Goal: Transaction & Acquisition: Obtain resource

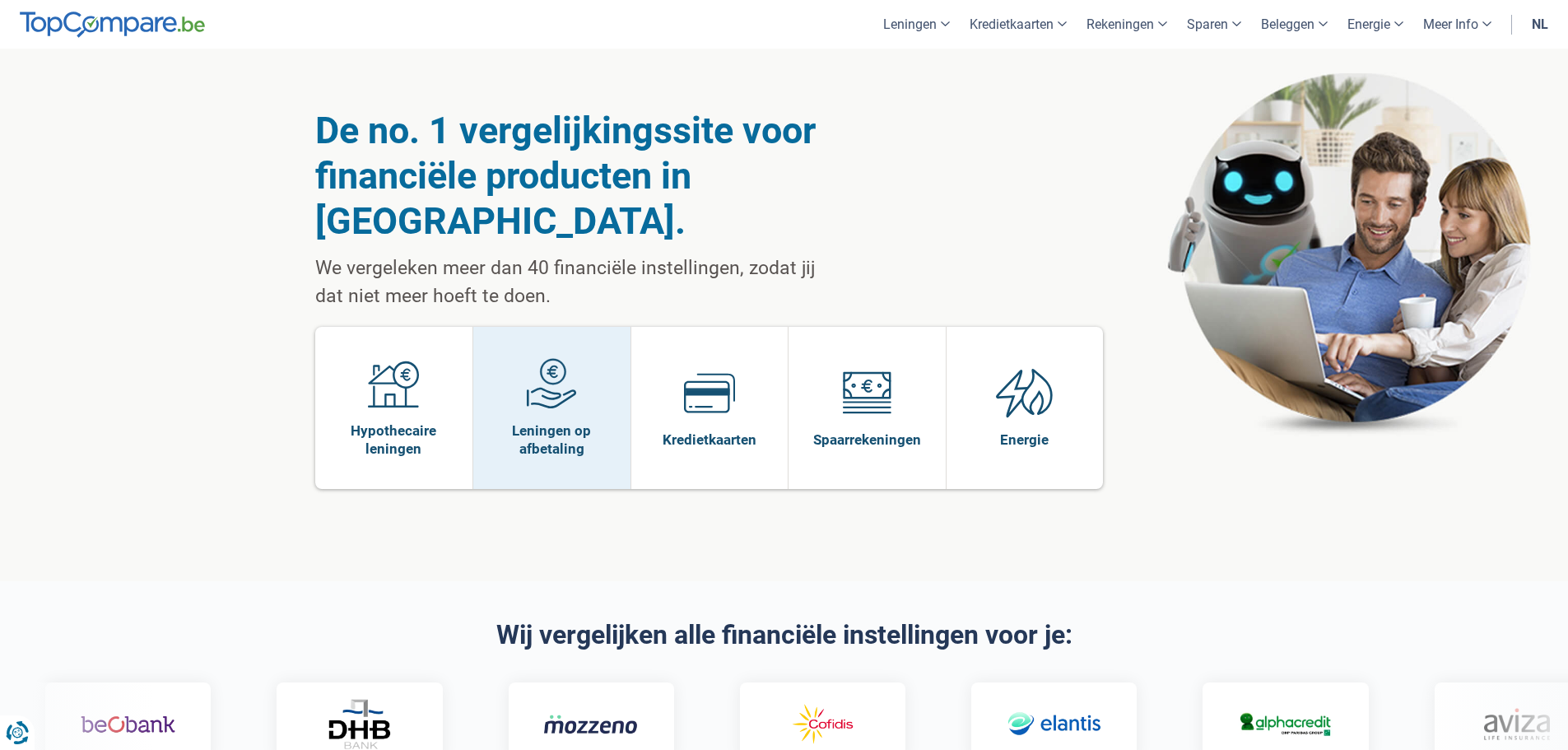
drag, startPoint x: 0, startPoint y: 0, endPoint x: 590, endPoint y: 423, distance: 726.0
click at [590, 423] on link "Leningen op afbetaling" at bounding box center [552, 407] width 158 height 162
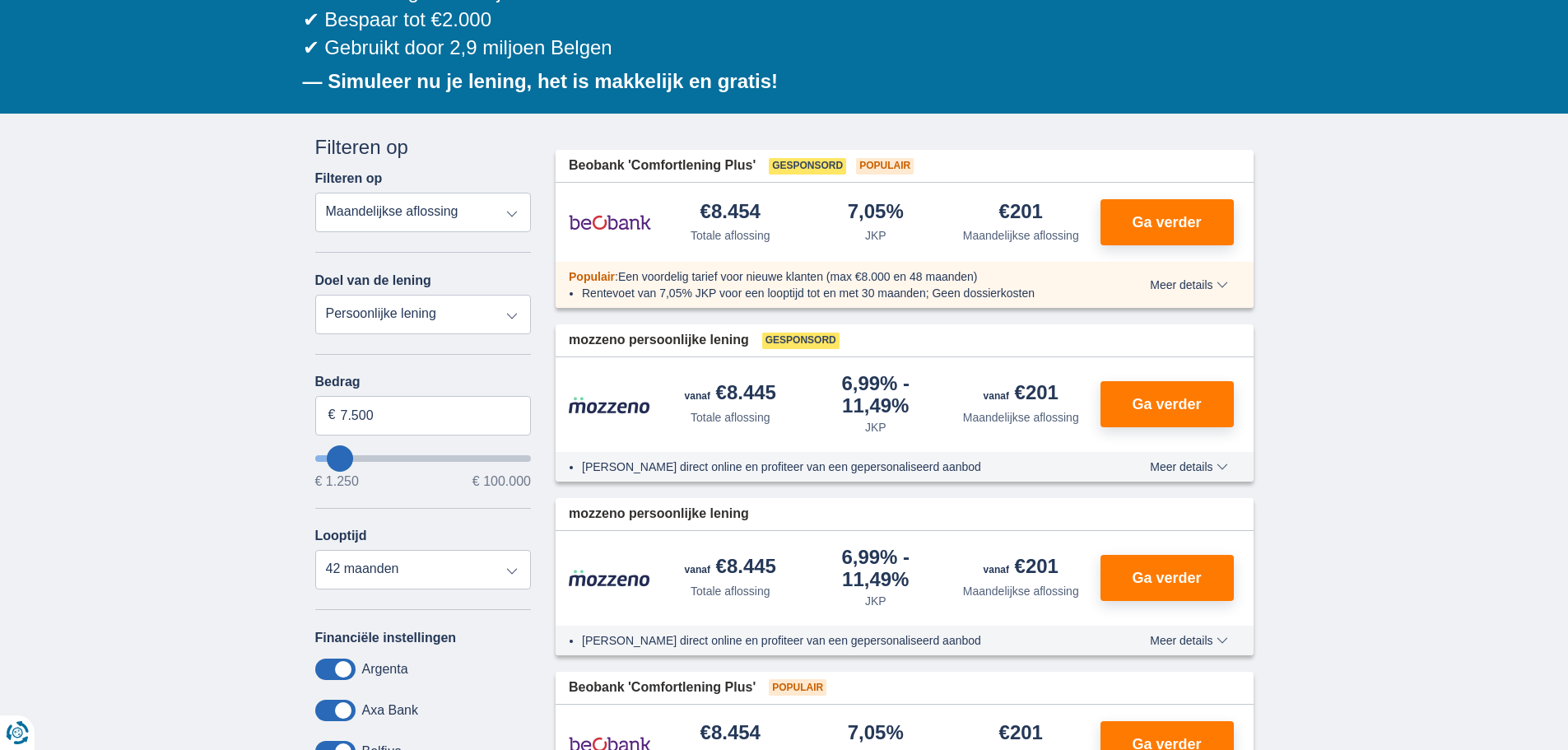
scroll to position [247, 0]
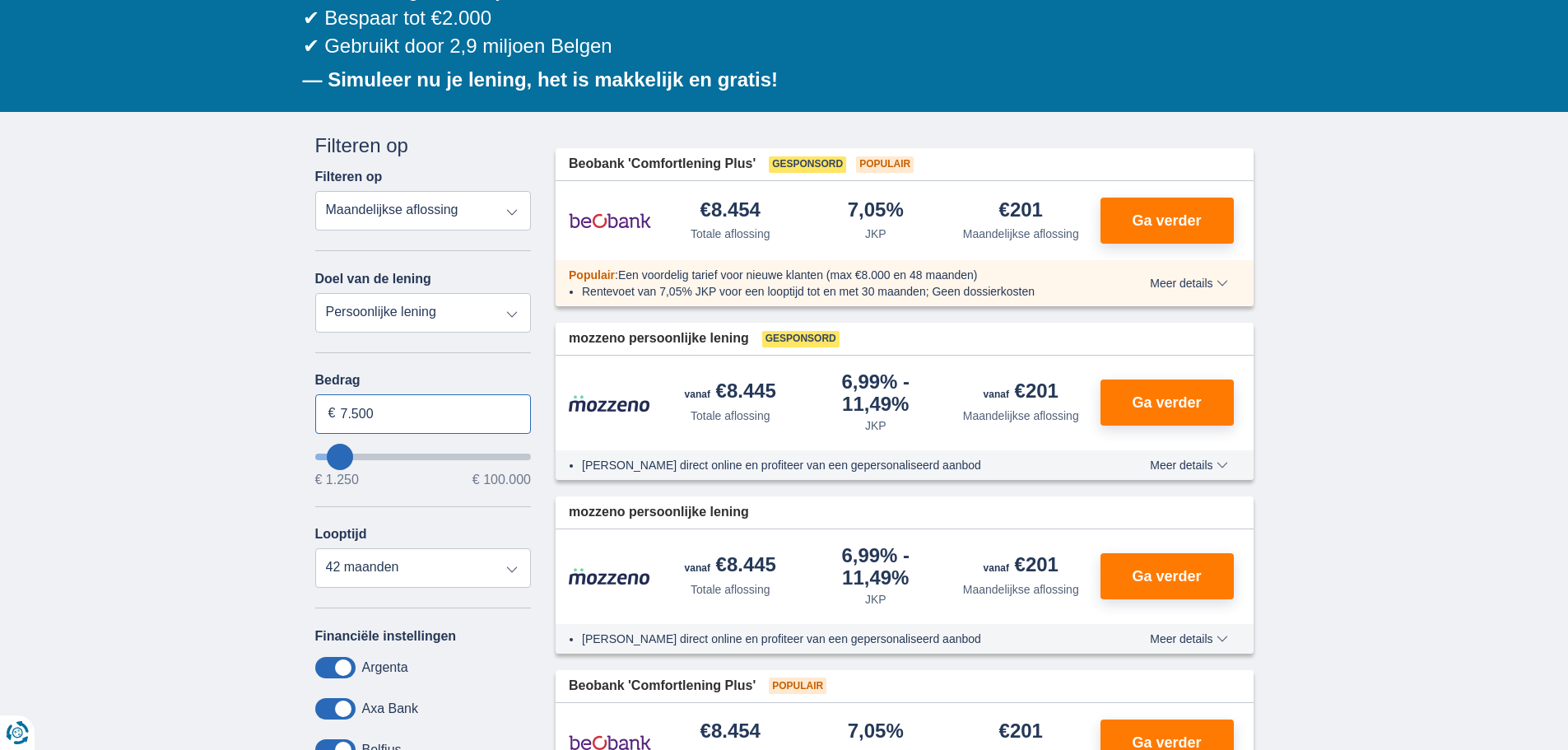
click at [438, 419] on input "7.500" at bounding box center [423, 413] width 216 height 39
type input "6.000"
type input "6250"
click at [486, 353] on div "Annuleren Filters Filteren op Filteren op Totale aflossing JKP Maandelijkse afl…" at bounding box center [423, 510] width 216 height 758
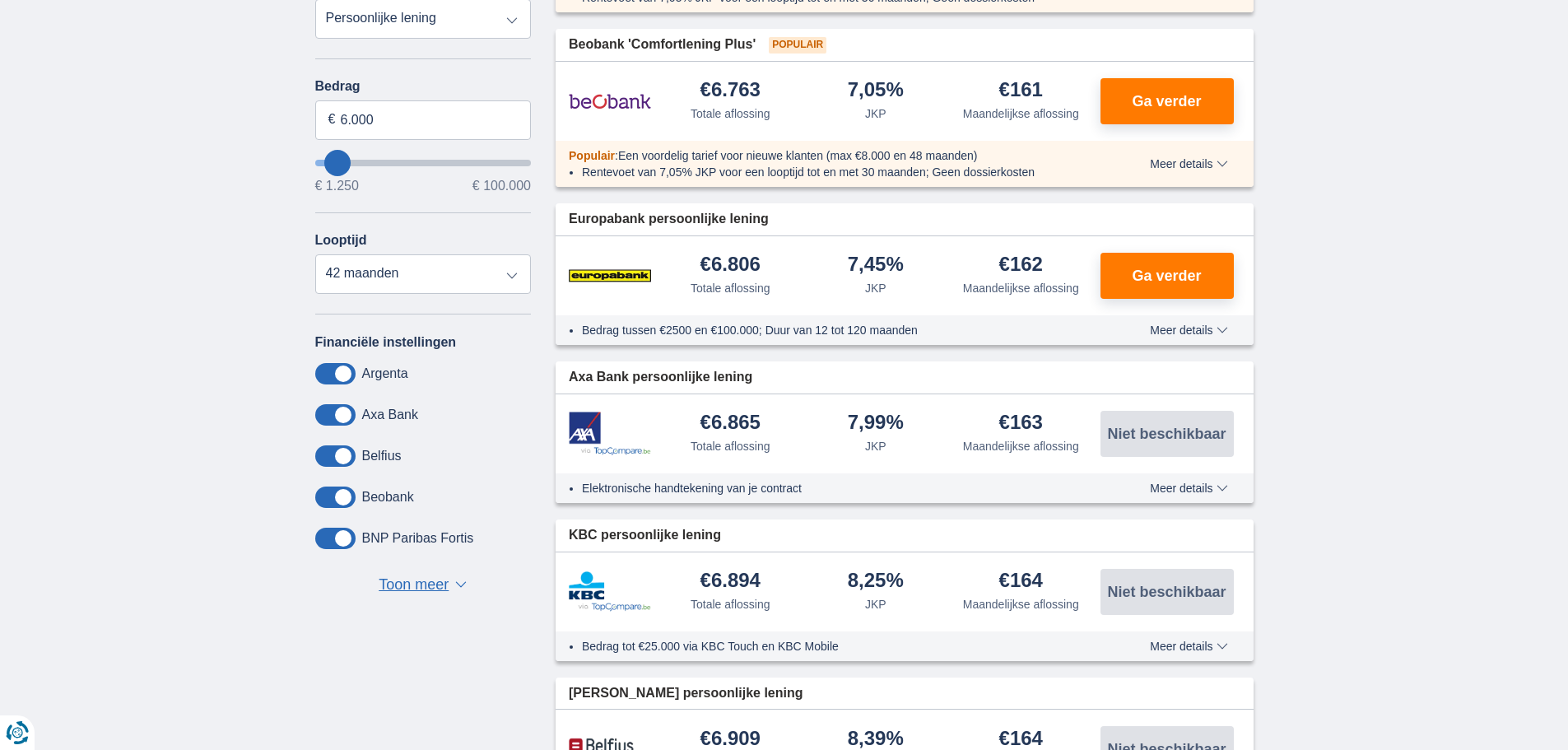
scroll to position [576, 0]
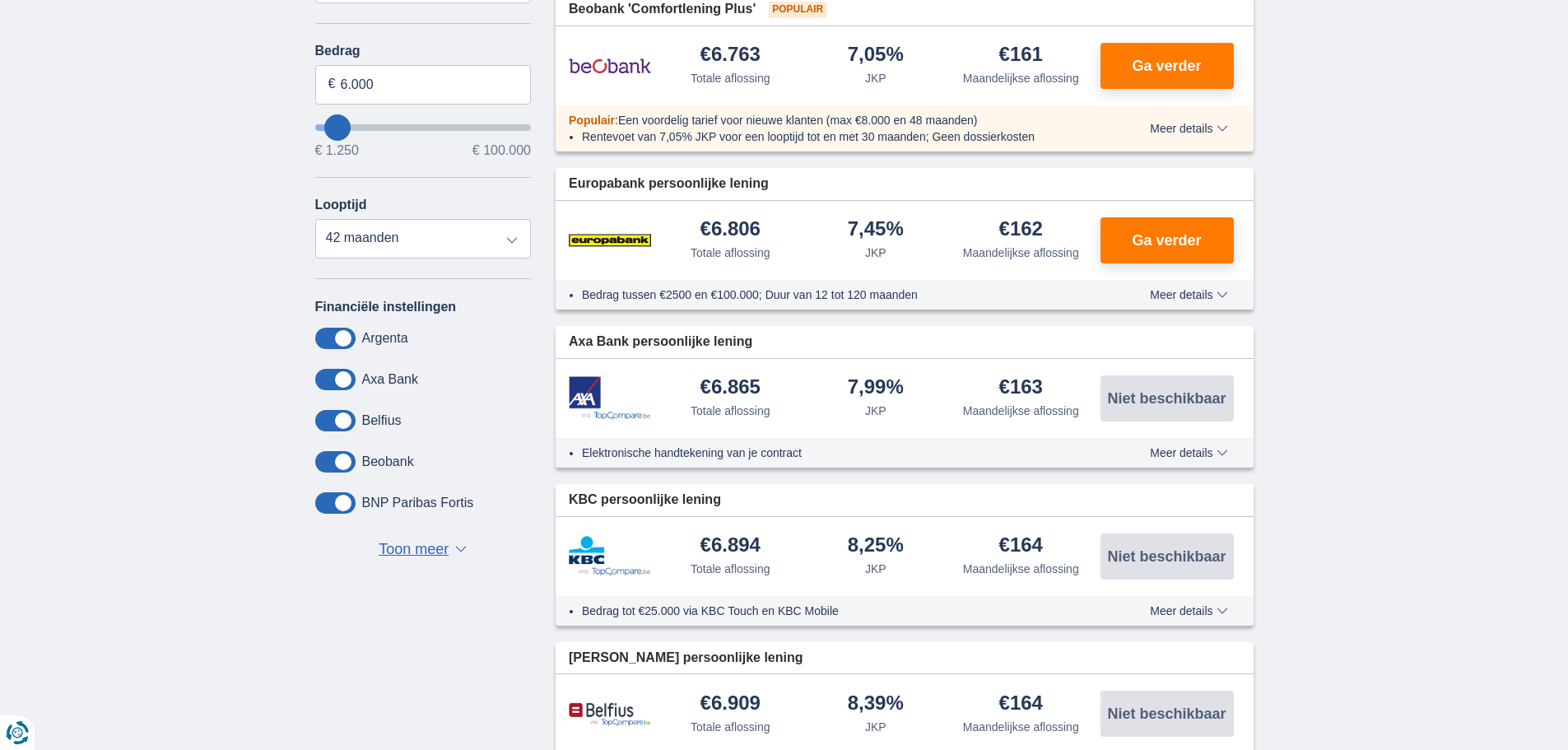
click at [445, 538] on button "Toon meer Toon minder ▼ ▲" at bounding box center [423, 549] width 98 height 23
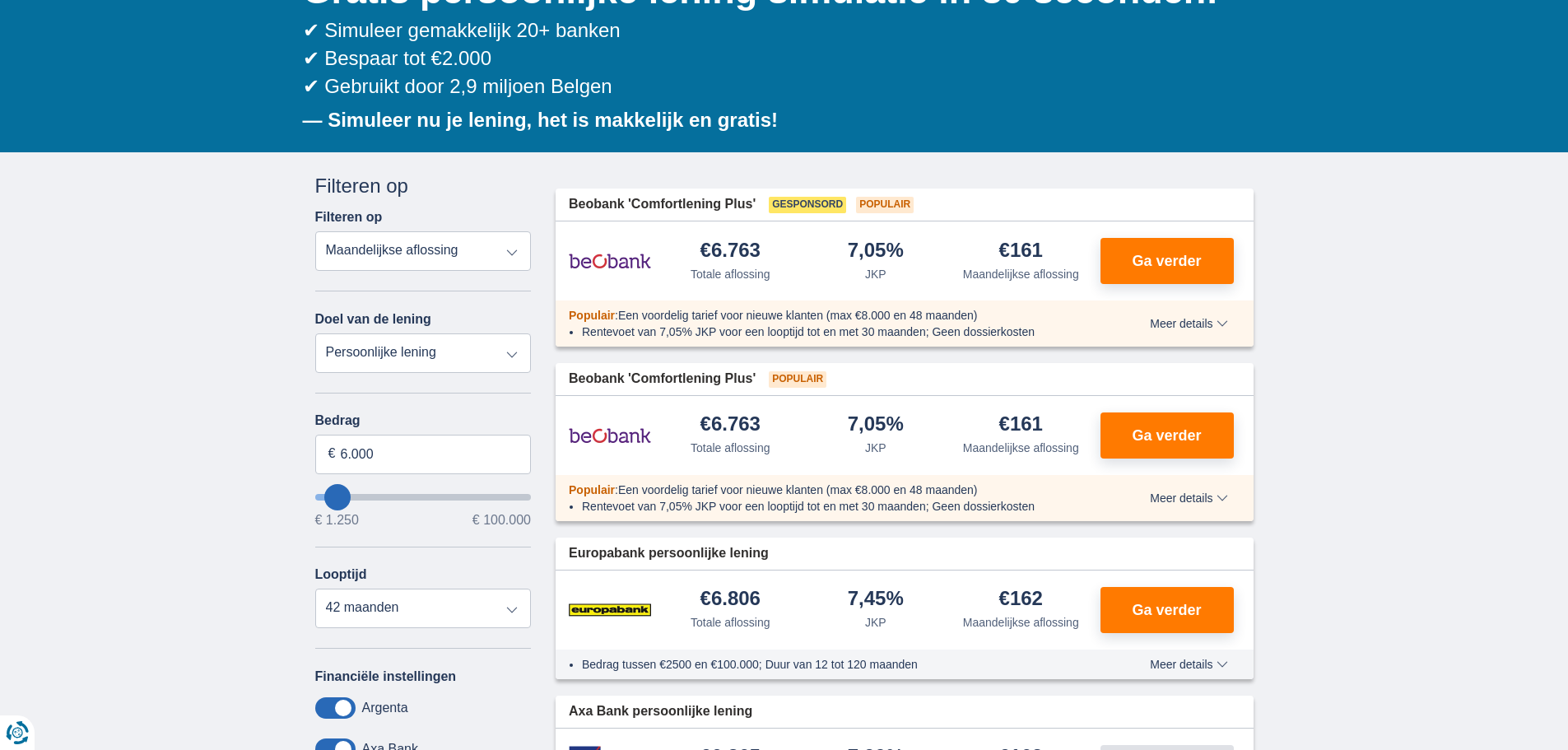
scroll to position [164, 0]
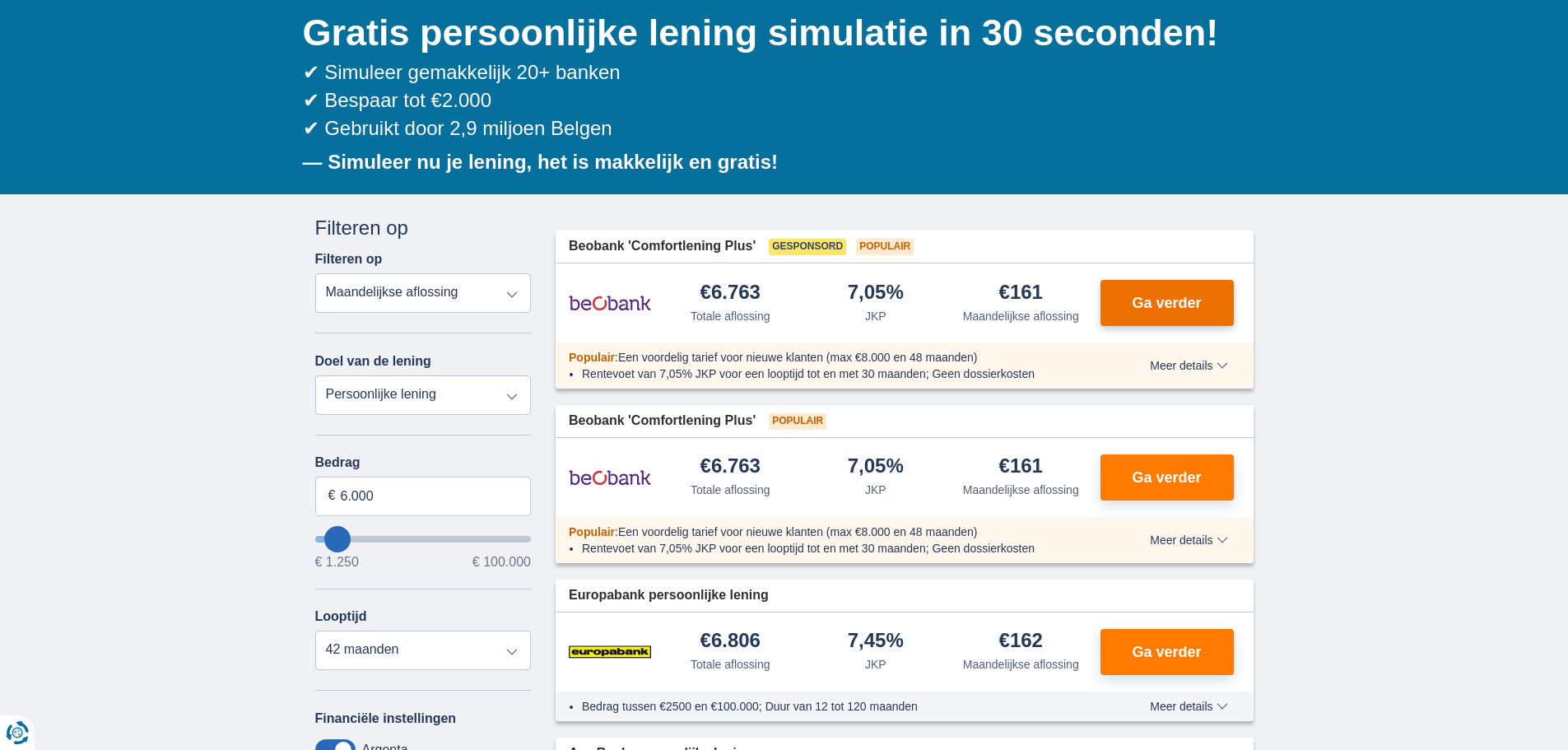
click at [1170, 296] on span "Ga verder" at bounding box center [1166, 302] width 69 height 14
